Goal: Task Accomplishment & Management: Use online tool/utility

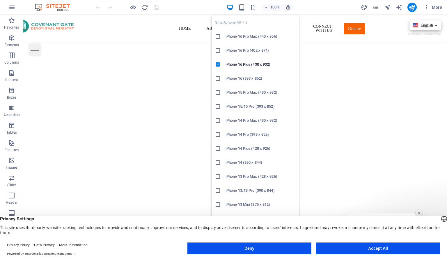
click at [254, 6] on icon "button" at bounding box center [253, 7] width 7 height 7
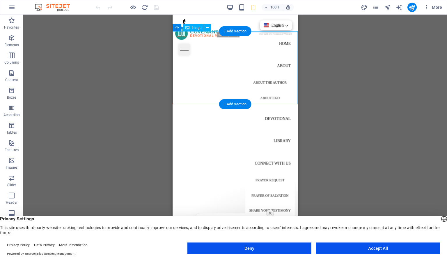
click at [198, 29] on span "Image" at bounding box center [197, 27] width 10 height 3
select select "px"
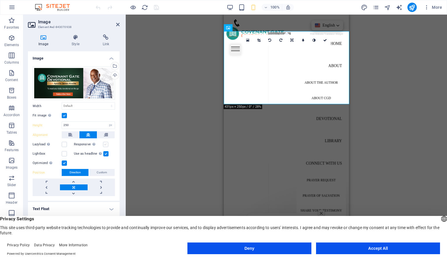
click at [106, 143] on label at bounding box center [105, 144] width 5 height 5
click at [0, 0] on input "Responsive Automatically load retina image and smartphone optimized sizes." at bounding box center [0, 0] width 0 height 0
click at [66, 116] on label at bounding box center [64, 115] width 5 height 5
click at [0, 0] on input "Fit image Automatically fit image to a fixed width and height" at bounding box center [0, 0] width 0 height 0
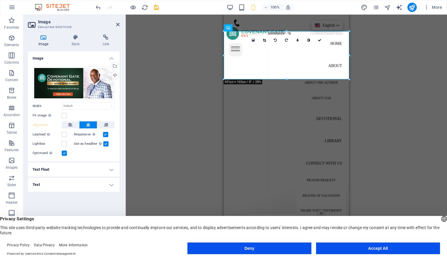
drag, startPoint x: 66, startPoint y: 116, endPoint x: 157, endPoint y: 109, distance: 91.2
click at [157, 109] on div "Image Element #ed-843070938 Image Style Link Image Drag files here, click to ch…" at bounding box center [235, 133] width 424 height 236
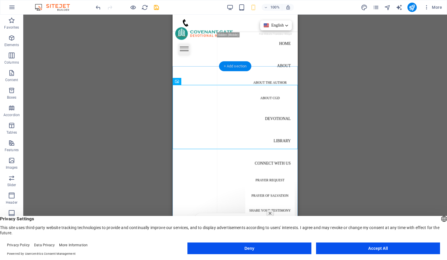
click at [246, 71] on div "+ Add section" at bounding box center [235, 66] width 32 height 10
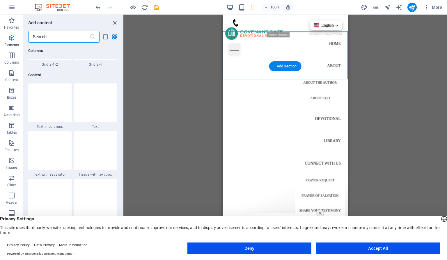
scroll to position [1019, 0]
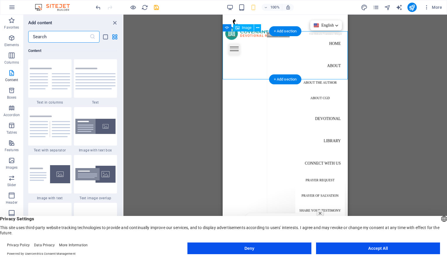
click at [97, 134] on figure "2/4" at bounding box center [35, 158] width 126 height 48
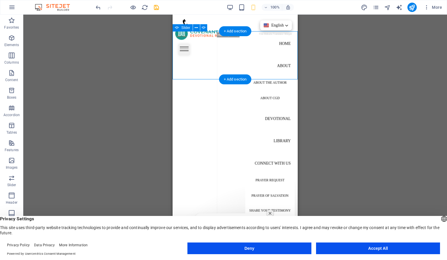
click at [173, 86] on figure "1/4" at bounding box center [110, 110] width 126 height 48
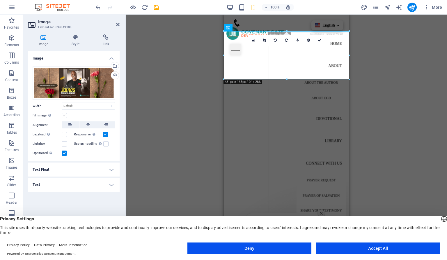
click at [63, 113] on label at bounding box center [64, 115] width 5 height 5
click at [0, 0] on input "Fit image Automatically fit image to a fixed width and height" at bounding box center [0, 0] width 0 height 0
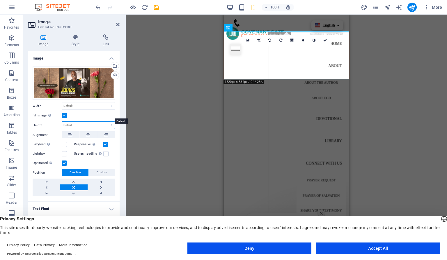
click at [62, 121] on select "Default auto px" at bounding box center [88, 124] width 53 height 7
click option "auto" at bounding box center [0, 0] width 0 height 0
click at [63, 113] on label at bounding box center [64, 115] width 5 height 5
click at [0, 0] on input "Fit image Automatically fit image to a fixed width and height" at bounding box center [0, 0] width 0 height 0
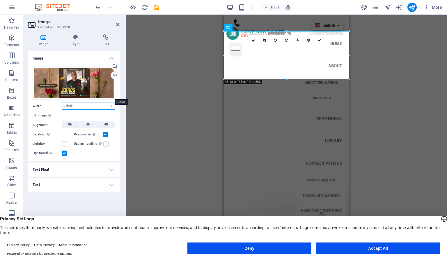
click at [62, 102] on select "Default auto px rem % em vh vw" at bounding box center [88, 105] width 53 height 7
click at [88, 191] on div "Image Drag files here, click to choose files or select files from Files or our …" at bounding box center [74, 148] width 92 height 194
click at [65, 113] on label at bounding box center [64, 115] width 5 height 5
click at [0, 0] on input "Fit image Automatically fit image to a fixed width and height" at bounding box center [0, 0] width 0 height 0
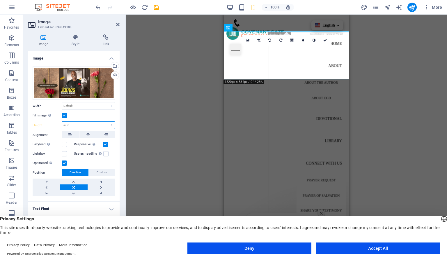
click at [62, 121] on select "Default auto px" at bounding box center [88, 124] width 53 height 7
select select "px"
click option "px" at bounding box center [0, 0] width 0 height 0
click at [90, 121] on input "165" at bounding box center [88, 124] width 53 height 7
type input "1"
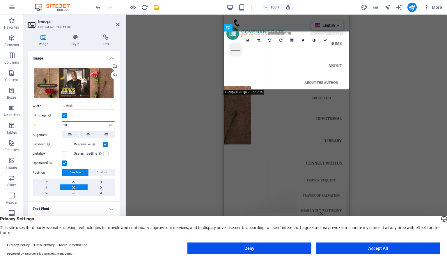
type input "2"
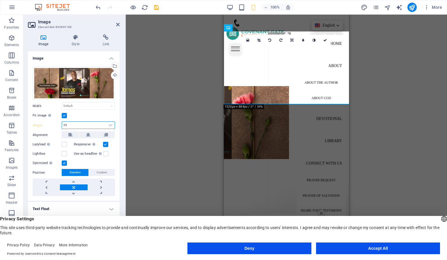
type input "2"
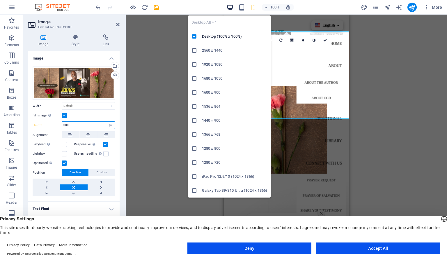
type input "300"
click at [230, 6] on icon "button" at bounding box center [230, 7] width 7 height 7
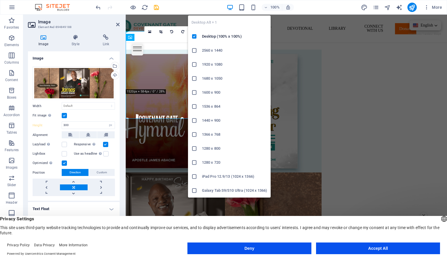
select select "DISABLED_OPTION_VALUE"
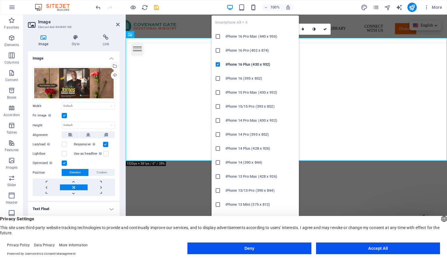
click at [256, 9] on icon "button" at bounding box center [253, 7] width 7 height 7
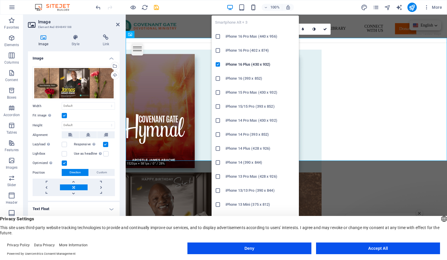
type input "300"
select select "px"
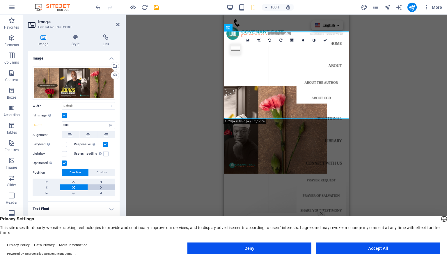
click at [100, 186] on link at bounding box center [101, 187] width 27 height 6
click at [45, 188] on link at bounding box center [46, 187] width 27 height 6
click at [76, 186] on link at bounding box center [73, 187] width 27 height 6
click at [81, 41] on h4 "Style" at bounding box center [76, 40] width 31 height 12
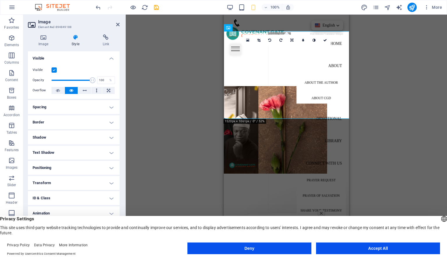
click at [73, 179] on h4 "Transform" at bounding box center [74, 183] width 92 height 14
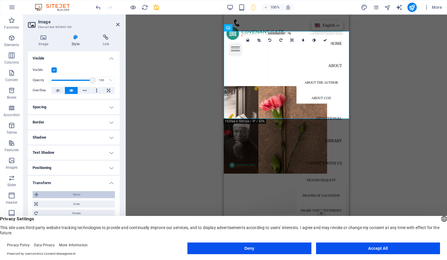
click at [80, 194] on span "Move" at bounding box center [76, 194] width 73 height 7
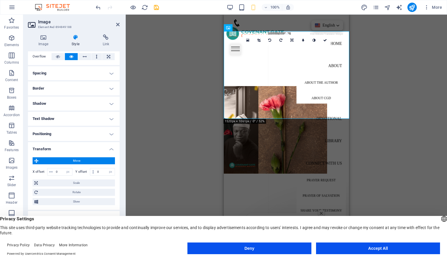
scroll to position [33, 0]
drag, startPoint x: 63, startPoint y: 171, endPoint x: 55, endPoint y: 171, distance: 8.2
click at [55, 170] on input "0" at bounding box center [63, 172] width 18 height 7
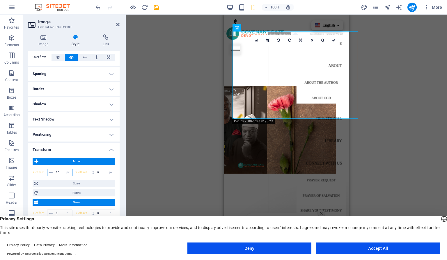
type input "0"
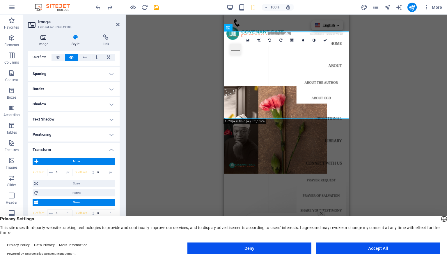
click at [48, 39] on icon at bounding box center [43, 37] width 31 height 6
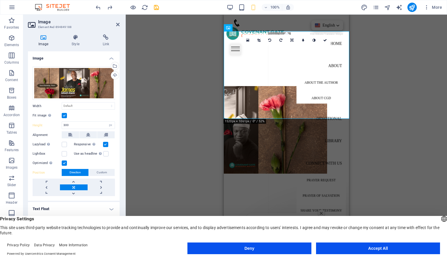
click at [64, 115] on label at bounding box center [64, 115] width 5 height 5
click at [0, 0] on input "Fit image Automatically fit image to a fixed width and height" at bounding box center [0, 0] width 0 height 0
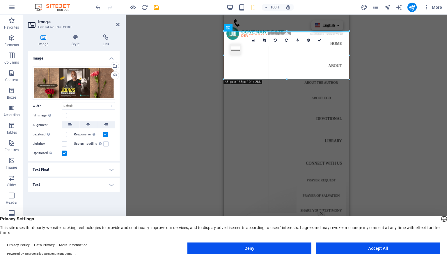
scroll to position [0, 0]
click at [319, 39] on icon at bounding box center [319, 39] width 3 height 3
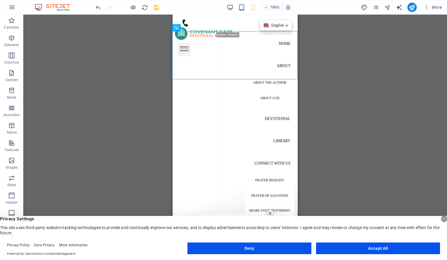
click at [261, 37] on div "English Free Website Translator Widget" at bounding box center [275, 28] width 33 height 17
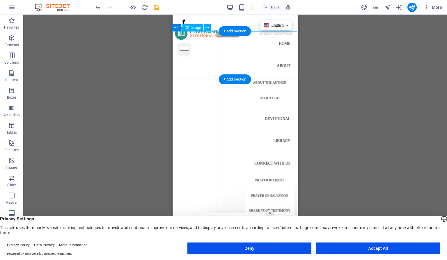
click at [172, 86] on figure "1/4" at bounding box center [110, 110] width 126 height 48
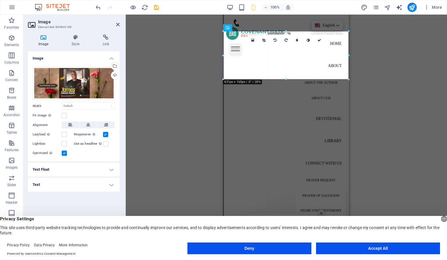
click at [402, 248] on button "Accept All" at bounding box center [378, 248] width 124 height 12
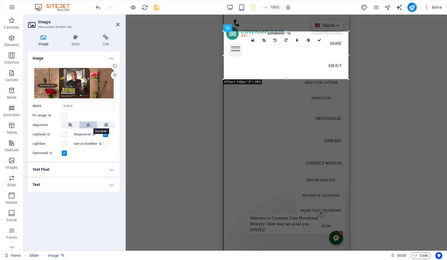
click at [91, 123] on button at bounding box center [88, 124] width 17 height 7
click at [65, 135] on label at bounding box center [64, 134] width 5 height 5
click at [0, 0] on input "Lazyload Loading images after the page loads improves page speed." at bounding box center [0, 0] width 0 height 0
click at [66, 142] on label at bounding box center [64, 143] width 5 height 5
click at [0, 0] on input "Lightbox" at bounding box center [0, 0] width 0 height 0
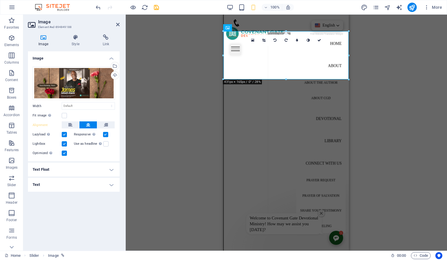
click at [68, 131] on div "Lazyload Loading images after the page loads improves page speed." at bounding box center [53, 134] width 41 height 7
click at [63, 136] on label at bounding box center [64, 134] width 5 height 5
click at [0, 0] on input "Lazyload Loading images after the page loads improves page speed." at bounding box center [0, 0] width 0 height 0
click at [62, 102] on select "Default auto px rem % em vh vw" at bounding box center [88, 105] width 53 height 7
select select "px"
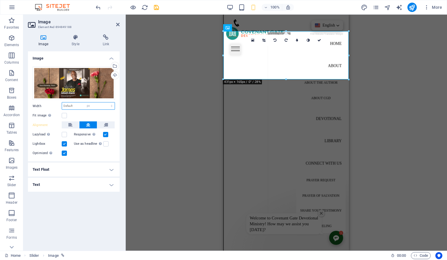
click option "px" at bounding box center [0, 0] width 0 height 0
type input "5"
type input "431"
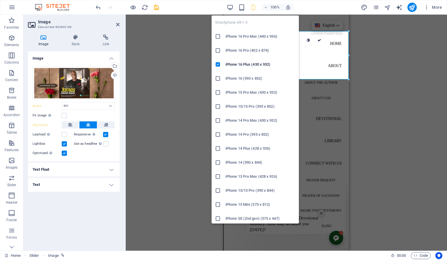
click at [276, 188] on h6 "iPhone 13/13 Pro (390 x 844)" at bounding box center [261, 190] width 70 height 7
click at [254, 9] on icon "button" at bounding box center [253, 7] width 7 height 7
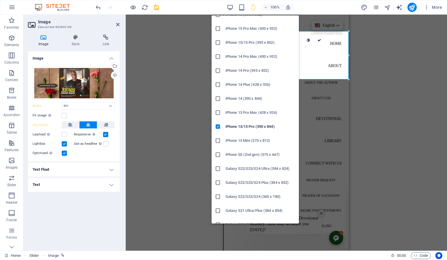
scroll to position [86, 0]
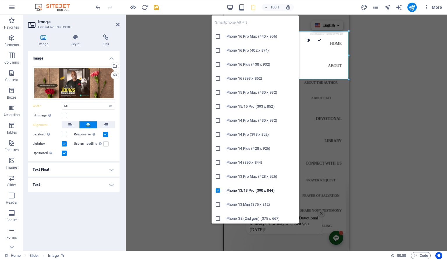
click at [257, 8] on span "button" at bounding box center [253, 7] width 7 height 7
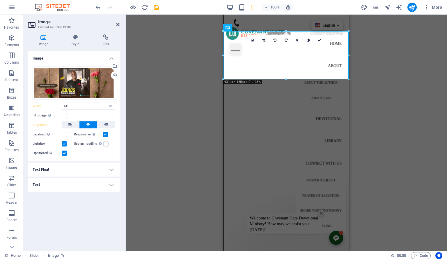
click at [258, 6] on div "100%" at bounding box center [260, 7] width 67 height 9
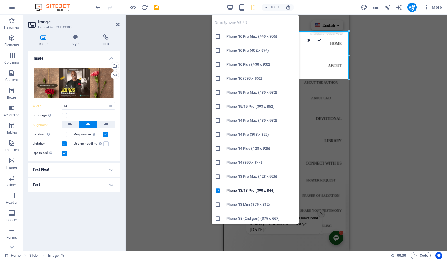
click at [257, 6] on icon "button" at bounding box center [253, 7] width 7 height 7
click at [251, 5] on icon "button" at bounding box center [253, 7] width 7 height 7
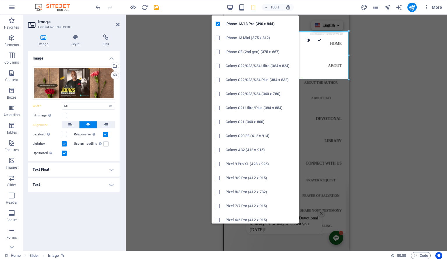
scroll to position [167, 0]
click at [269, 92] on h6 "Galaxy S22/S23/S24 (360 x 780)" at bounding box center [261, 93] width 70 height 7
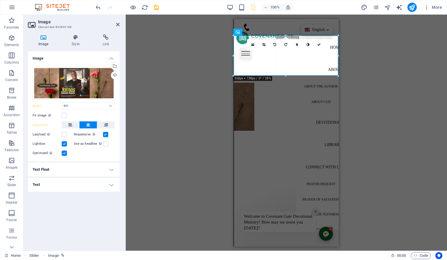
click at [372, 55] on div "Drag here to replace the existing content. Press “Ctrl” if you want to create a…" at bounding box center [287, 133] width 322 height 236
click at [61, 115] on label "Fit image Automatically fit image to a fixed width and height" at bounding box center [47, 115] width 29 height 7
click at [0, 0] on input "Fit image Automatically fit image to a fixed width and height" at bounding box center [0, 0] width 0 height 0
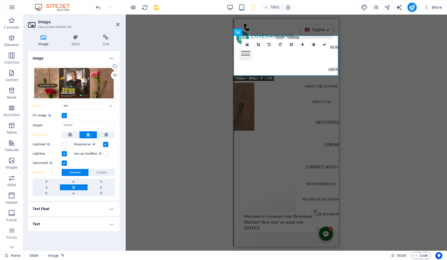
click at [66, 157] on div "Drag files here, click to choose files or select files from Files or our free s…" at bounding box center [74, 131] width 92 height 139
drag, startPoint x: 66, startPoint y: 157, endPoint x: 64, endPoint y: 152, distance: 5.1
click at [64, 152] on div "Drag files here, click to choose files or select files from Files or our free s…" at bounding box center [74, 131] width 92 height 139
click at [64, 152] on label at bounding box center [64, 153] width 5 height 5
click at [0, 0] on input "Lightbox" at bounding box center [0, 0] width 0 height 0
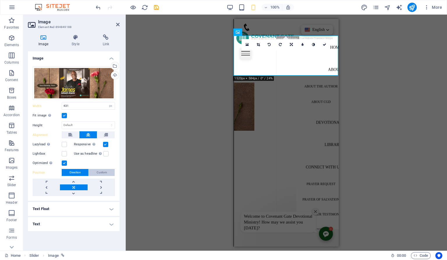
click at [97, 172] on button "Custom" at bounding box center [102, 172] width 26 height 7
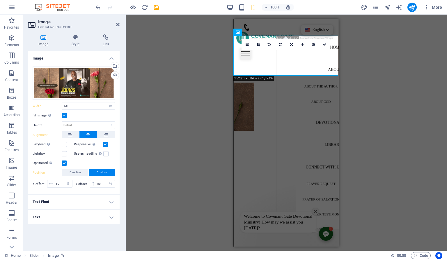
click at [69, 144] on div "Lazyload Loading images after the page loads improves page speed." at bounding box center [53, 144] width 41 height 7
click at [62, 121] on select "Default auto px" at bounding box center [88, 124] width 53 height 7
click option "auto" at bounding box center [0, 0] width 0 height 0
click at [62, 121] on select "Default auto px" at bounding box center [88, 124] width 53 height 7
select select "px"
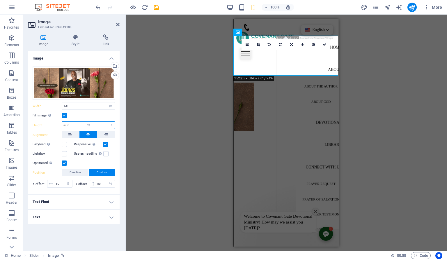
click option "px" at bounding box center [0, 0] width 0 height 0
type input "138"
type input "150"
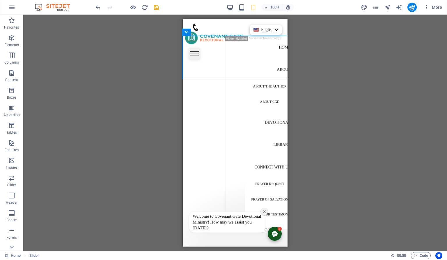
click at [329, 57] on div "Drag here to replace the existing content. Press “Ctrl” if you want to create a…" at bounding box center [235, 133] width 424 height 236
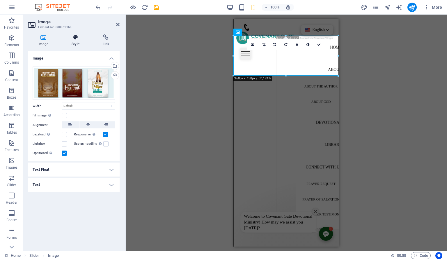
click at [80, 40] on h4 "Style" at bounding box center [76, 40] width 31 height 12
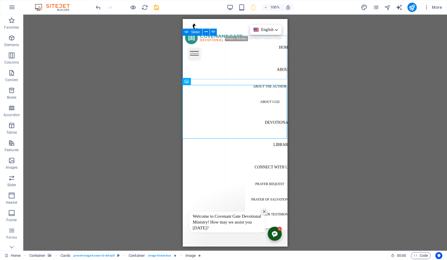
click at [186, 34] on icon at bounding box center [187, 32] width 4 height 7
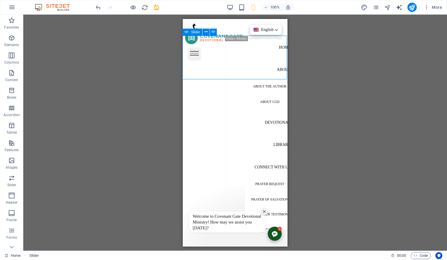
click at [186, 34] on icon at bounding box center [187, 32] width 4 height 7
select select "ms"
select select "s"
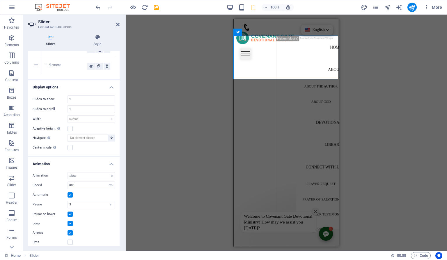
scroll to position [70, 0]
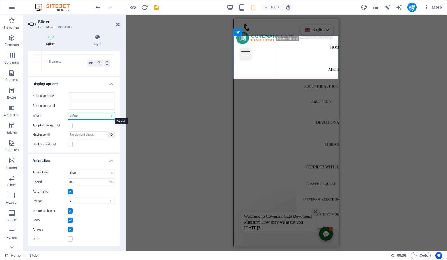
click at [68, 112] on select "Default px % rem em vw vh" at bounding box center [91, 115] width 47 height 7
click at [81, 113] on select "Default px % rem em vw vh" at bounding box center [91, 115] width 47 height 7
click at [72, 125] on label at bounding box center [70, 125] width 5 height 5
click at [0, 0] on input "Adaptive height Automatically adjust the height for single slide horizontal sli…" at bounding box center [0, 0] width 0 height 0
click at [72, 125] on label at bounding box center [70, 125] width 5 height 5
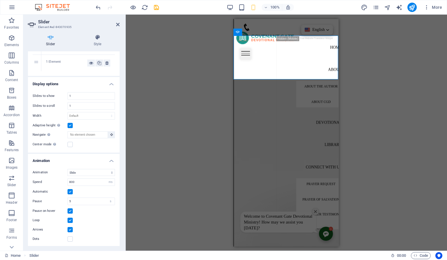
click at [0, 0] on input "Adaptive height Automatically adjust the height for single slide horizontal sli…" at bounding box center [0, 0] width 0 height 0
click at [72, 125] on label at bounding box center [70, 125] width 5 height 5
click at [0, 0] on input "Adaptive height Automatically adjust the height for single slide horizontal sli…" at bounding box center [0, 0] width 0 height 0
click at [72, 125] on label at bounding box center [70, 125] width 5 height 5
click at [0, 0] on input "Adaptive height Automatically adjust the height for single slide horizontal sli…" at bounding box center [0, 0] width 0 height 0
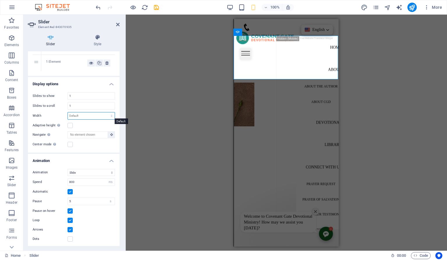
click at [68, 112] on select "Default px % rem em vw vh" at bounding box center [91, 115] width 47 height 7
click at [80, 112] on select "Default px % rem em vw vh" at bounding box center [91, 115] width 47 height 7
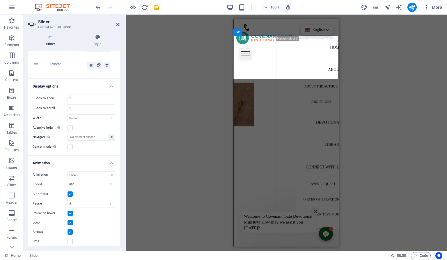
click at [70, 127] on label at bounding box center [70, 127] width 5 height 5
click at [0, 0] on input "Adaptive height Automatically adjust the height for single slide horizontal sli…" at bounding box center [0, 0] width 0 height 0
click at [71, 147] on label at bounding box center [70, 146] width 5 height 5
click at [0, 0] on input "Center mode Enables centered view with partial previous/next slide. Use with od…" at bounding box center [0, 0] width 0 height 0
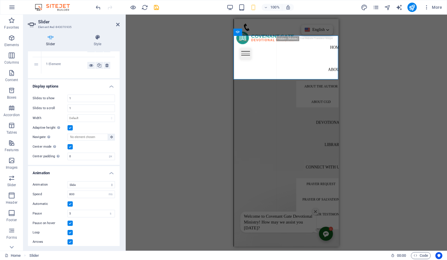
click at [71, 147] on label at bounding box center [70, 146] width 5 height 5
click at [0, 0] on input "Center mode Enables centered view with partial previous/next slide. Use with od…" at bounding box center [0, 0] width 0 height 0
click at [71, 147] on label at bounding box center [70, 146] width 5 height 5
click at [0, 0] on input "Center mode Enables centered view with partial previous/next slide. Use with od…" at bounding box center [0, 0] width 0 height 0
click at [71, 147] on label at bounding box center [70, 146] width 5 height 5
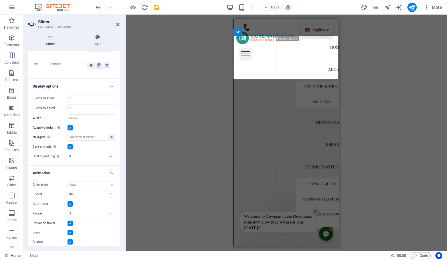
click at [0, 0] on input "Center mode Enables centered view with partial previous/next slide. Use with od…" at bounding box center [0, 0] width 0 height 0
click at [71, 147] on label at bounding box center [70, 146] width 5 height 5
click at [0, 0] on input "Center mode Enables centered view with partial previous/next slide. Use with od…" at bounding box center [0, 0] width 0 height 0
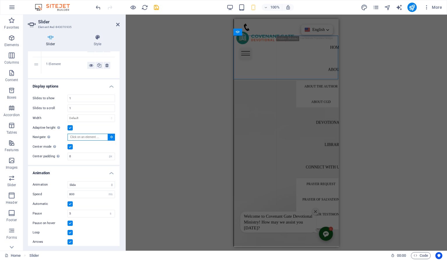
click at [71, 134] on input "Navigate Select another slider to be navigated by this one" at bounding box center [88, 136] width 40 height 7
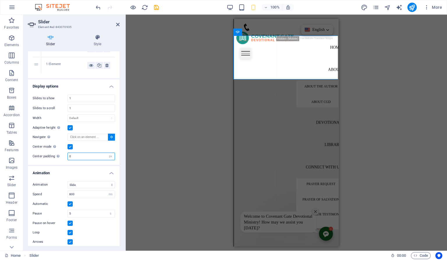
drag, startPoint x: 73, startPoint y: 154, endPoint x: 64, endPoint y: 156, distance: 9.7
click at [68, 156] on input "0" at bounding box center [91, 156] width 47 height 7
drag, startPoint x: 81, startPoint y: 154, endPoint x: 64, endPoint y: 159, distance: 17.3
click at [68, 159] on input "6" at bounding box center [91, 156] width 47 height 7
type input "0"
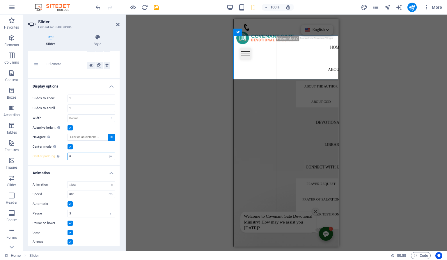
drag, startPoint x: 118, startPoint y: 111, endPoint x: 118, endPoint y: 149, distance: 37.9
drag, startPoint x: 118, startPoint y: 149, endPoint x: 127, endPoint y: 185, distance: 36.8
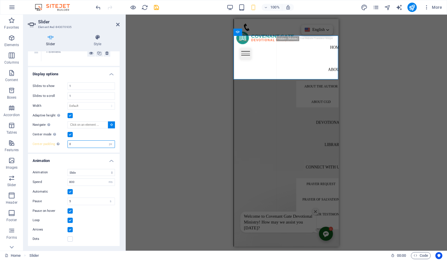
scroll to position [0, 0]
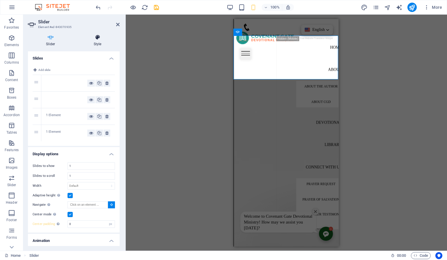
click at [100, 45] on h4 "Style" at bounding box center [98, 40] width 44 height 12
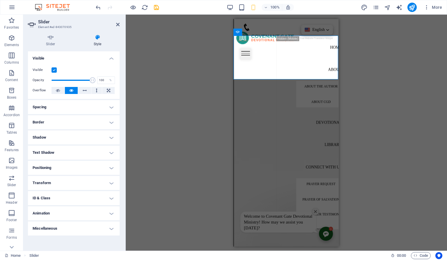
click at [104, 185] on h4 "Transform" at bounding box center [74, 183] width 92 height 14
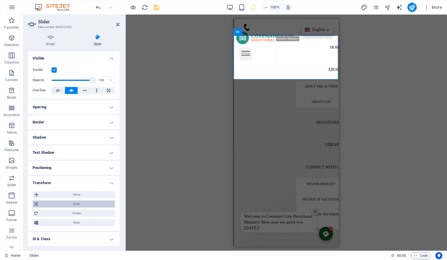
click at [99, 202] on span "Scale" at bounding box center [77, 203] width 74 height 7
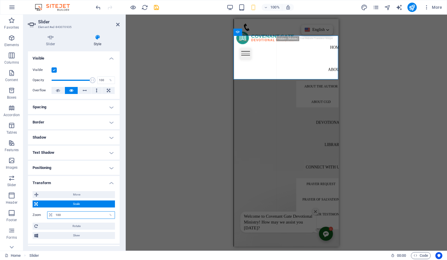
drag, startPoint x: 91, startPoint y: 214, endPoint x: 49, endPoint y: 214, distance: 42.5
click at [54, 214] on input "100" at bounding box center [84, 214] width 61 height 7
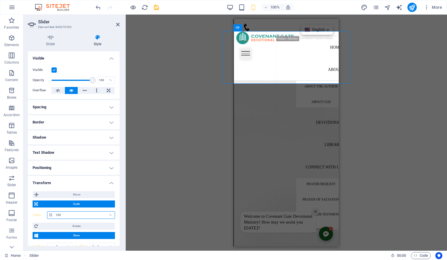
type input "100"
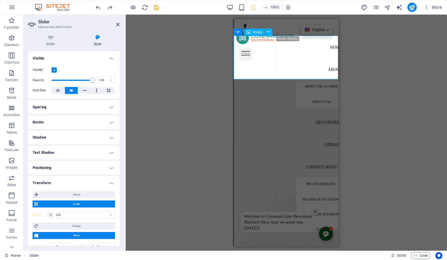
click at [129, 122] on figure "1/4" at bounding box center [76, 144] width 105 height 44
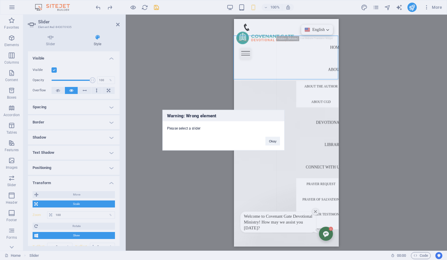
click at [265, 49] on div "Warning: Wrong element Please select a slider Okay" at bounding box center [223, 130] width 447 height 260
click at [274, 139] on button "Okay" at bounding box center [273, 140] width 15 height 9
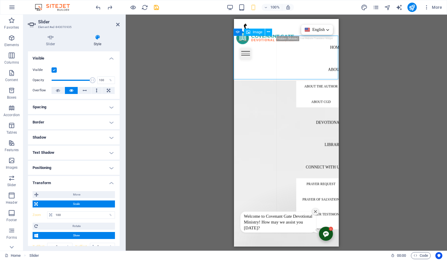
click at [129, 122] on figure "1/4" at bounding box center [76, 144] width 105 height 44
select select "px"
select select "%"
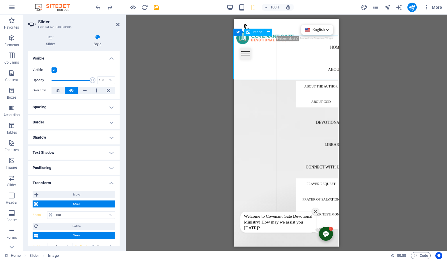
select select "%"
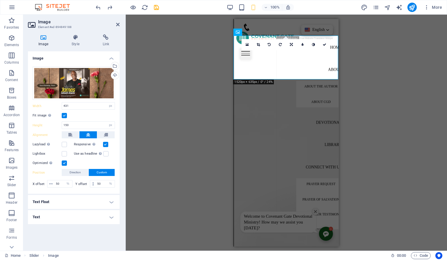
click at [152, 128] on div "Drag here to replace the existing content. Press “Ctrl” if you want to create a…" at bounding box center [287, 133] width 322 height 236
click at [66, 116] on label at bounding box center [64, 115] width 5 height 5
click at [0, 0] on input "Fit image Automatically fit image to a fixed width and height" at bounding box center [0, 0] width 0 height 0
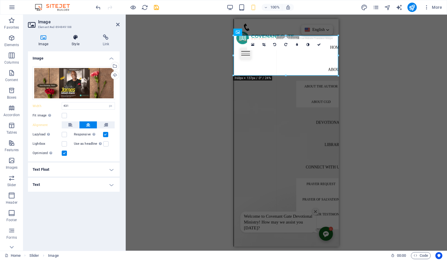
click at [77, 41] on h4 "Style" at bounding box center [76, 40] width 31 height 12
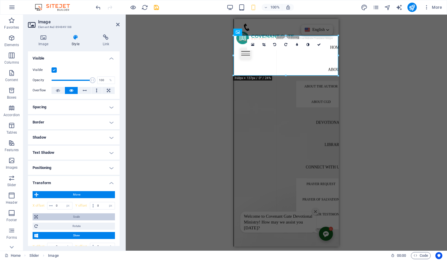
click at [90, 214] on span "Scale" at bounding box center [77, 216] width 74 height 7
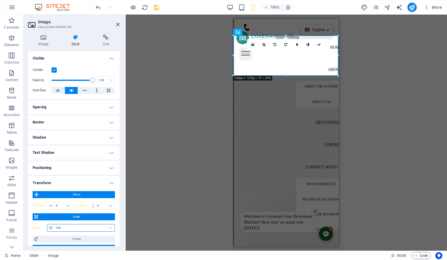
click at [71, 224] on input "100" at bounding box center [84, 227] width 61 height 7
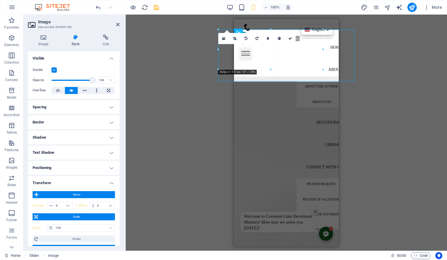
click at [393, 111] on div "Drag here to replace the existing content. Press “Ctrl” if you want to create a…" at bounding box center [287, 133] width 322 height 236
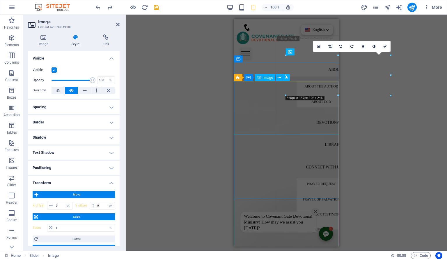
type input "100"
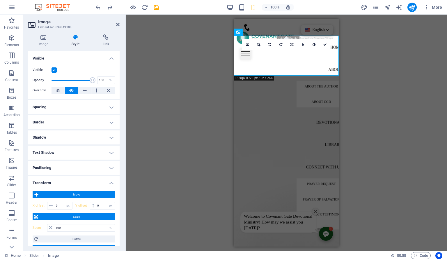
drag, startPoint x: 328, startPoint y: 54, endPoint x: 94, endPoint y: 36, distance: 234.9
click at [328, 50] on div "16:10 16:9 4:3 1:1 1:2 0" at bounding box center [286, 44] width 89 height 11
click at [331, 50] on div "16:10 16:9 4:3 1:1 1:2 0" at bounding box center [286, 44] width 89 height 11
click at [234, 87] on button "button" at bounding box center [234, 87] width 0 height 0
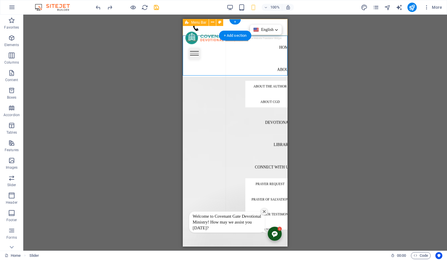
click at [284, 29] on div "Home About About The Author About CGD Devotional library Connect With Us Prayer…" at bounding box center [235, 27] width 105 height 17
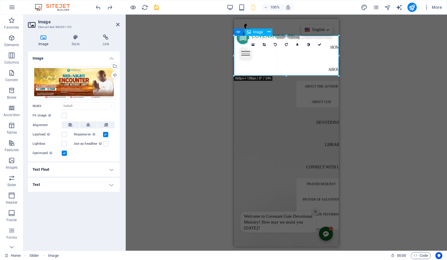
click at [144, 5] on icon "reload" at bounding box center [145, 7] width 7 height 7
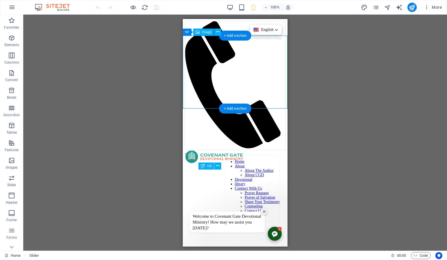
select select "px"
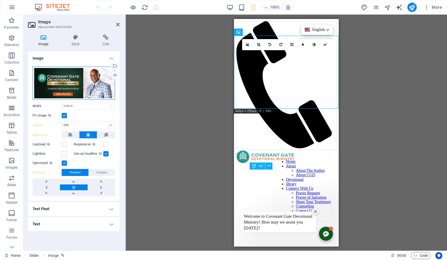
click at [77, 80] on div "Drag files here, click to choose files or select files from Files or our free s…" at bounding box center [74, 82] width 82 height 33
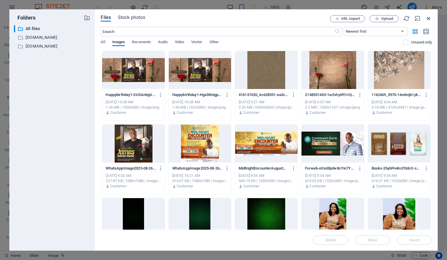
click at [426, 16] on icon "button" at bounding box center [429, 18] width 6 height 6
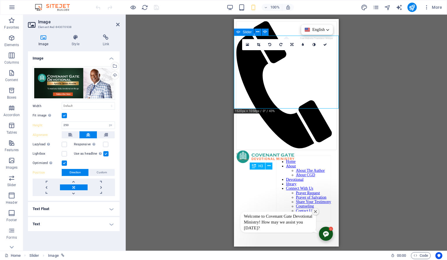
click at [241, 152] on button "button" at bounding box center [239, 153] width 5 height 2
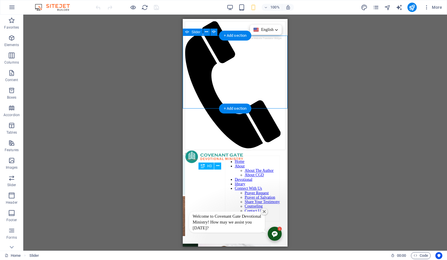
click at [190, 152] on button "button" at bounding box center [187, 153] width 5 height 2
select select "px"
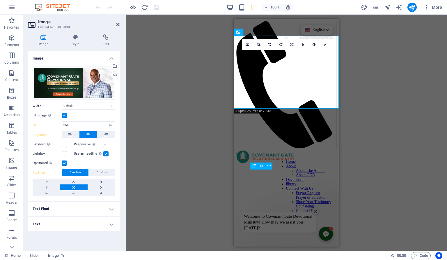
click at [107, 143] on label at bounding box center [105, 144] width 5 height 5
click at [0, 0] on input "Responsive Automatically load retina image and smartphone optimized sizes." at bounding box center [0, 0] width 0 height 0
click at [65, 114] on label at bounding box center [64, 115] width 5 height 5
click at [0, 0] on input "Fit image Automatically fit image to a fixed width and height" at bounding box center [0, 0] width 0 height 0
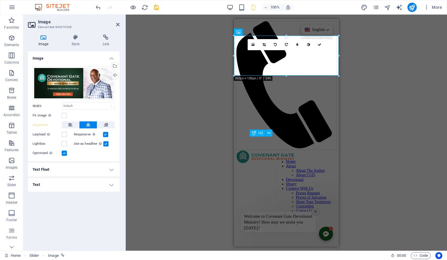
click at [151, 163] on div "H3 Container Cards Cards Container Cards Container Image Image Slider Slider Im…" at bounding box center [287, 133] width 322 height 236
click at [62, 102] on select "Default auto px rem % em vh vw" at bounding box center [88, 105] width 53 height 7
click option "auto" at bounding box center [0, 0] width 0 height 0
click at [73, 102] on div "Default auto px rem % em vh vw" at bounding box center [88, 106] width 53 height 8
click at [62, 102] on select "Default auto px rem % em vh vw" at bounding box center [88, 105] width 53 height 7
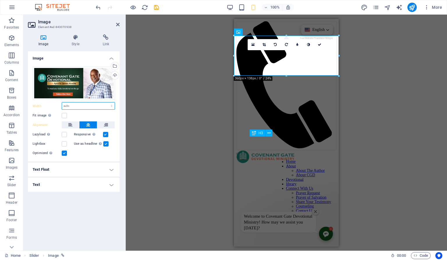
select select "px"
click option "px" at bounding box center [0, 0] width 0 height 0
type input "360"
click at [63, 115] on label at bounding box center [64, 115] width 5 height 5
click at [0, 0] on input "Fit image Automatically fit image to a fixed width and height" at bounding box center [0, 0] width 0 height 0
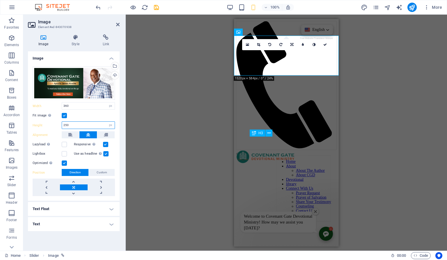
drag, startPoint x: 71, startPoint y: 122, endPoint x: 57, endPoint y: 126, distance: 14.8
click at [62, 126] on input "250" at bounding box center [88, 124] width 53 height 7
type input "300"
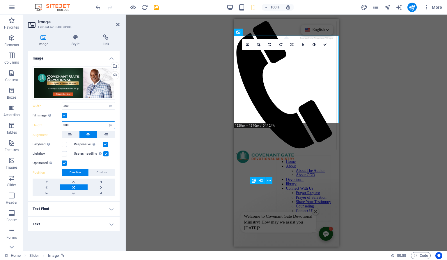
drag, startPoint x: 71, startPoint y: 125, endPoint x: 59, endPoint y: 119, distance: 12.8
click at [62, 121] on input "300" at bounding box center [88, 124] width 53 height 7
click at [66, 114] on label at bounding box center [64, 115] width 5 height 5
click at [0, 0] on input "Fit image Automatically fit image to a fixed width and height" at bounding box center [0, 0] width 0 height 0
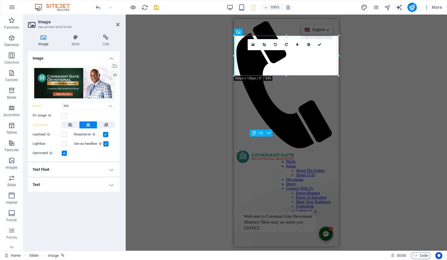
click at [371, 149] on div "H3 Container Cards Cards Container Cards Container Image Image Slider Slider Im…" at bounding box center [287, 133] width 322 height 236
click at [320, 45] on icon at bounding box center [319, 44] width 3 height 3
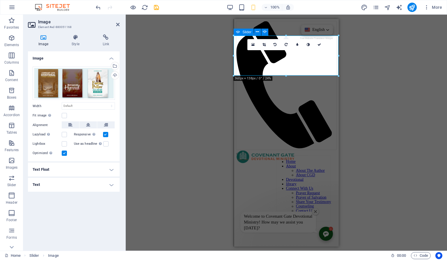
click at [237, 33] on icon at bounding box center [238, 32] width 4 height 7
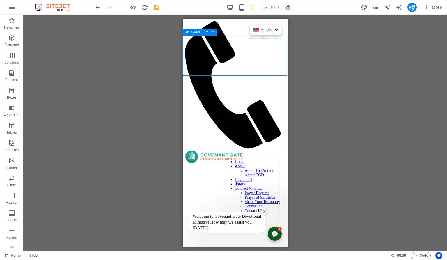
click at [188, 31] on icon at bounding box center [187, 32] width 4 height 7
select select "ms"
select select "s"
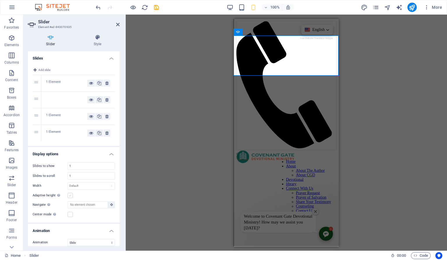
click at [72, 193] on label at bounding box center [70, 195] width 5 height 5
click at [0, 0] on input "Adaptive height Automatically adjust the height for single slide horizontal sli…" at bounding box center [0, 0] width 0 height 0
